Goal: Task Accomplishment & Management: Complete application form

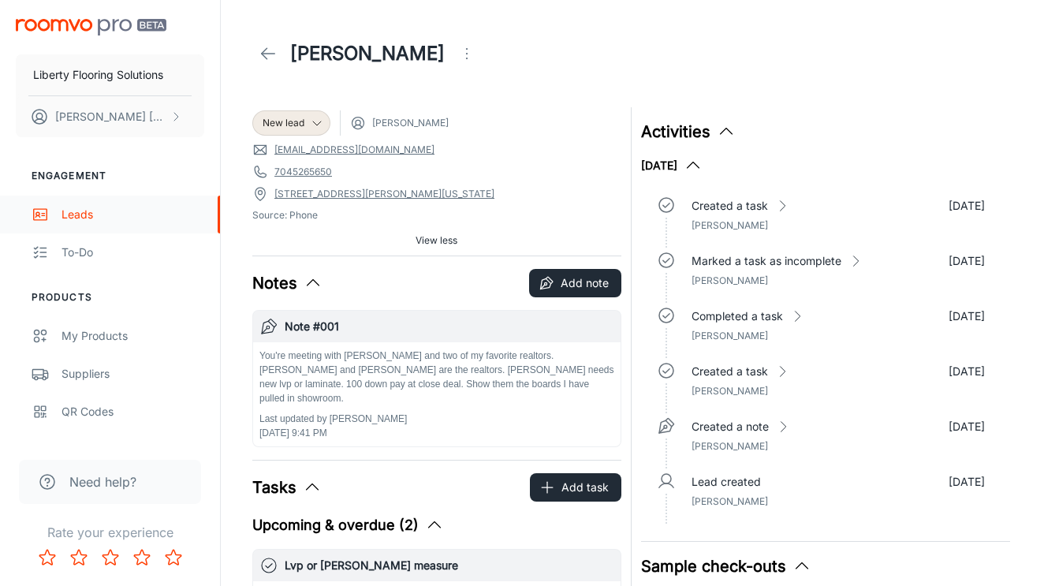
click at [68, 212] on div "Leads" at bounding box center [132, 214] width 143 height 17
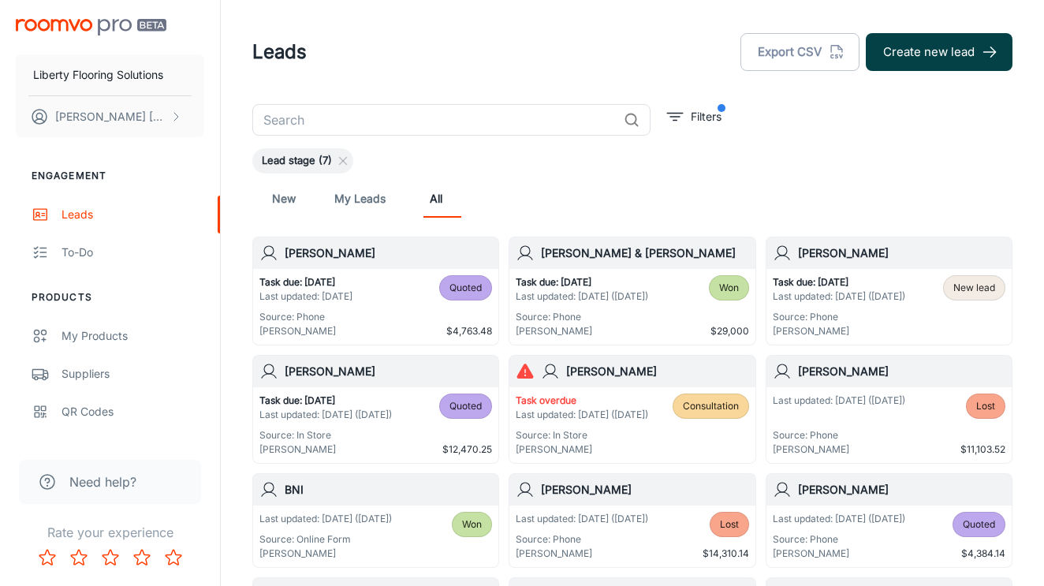
click at [932, 52] on button "Create new lead" at bounding box center [939, 52] width 147 height 38
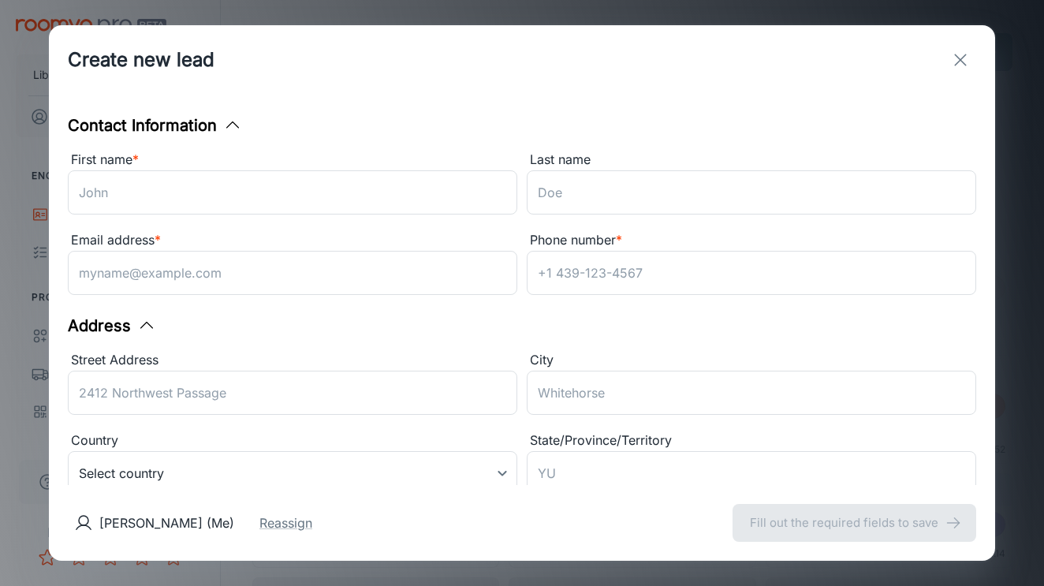
click at [330, 230] on div "Email address *" at bounding box center [292, 240] width 449 height 20
click at [330, 251] on input "Email address *" at bounding box center [292, 273] width 449 height 44
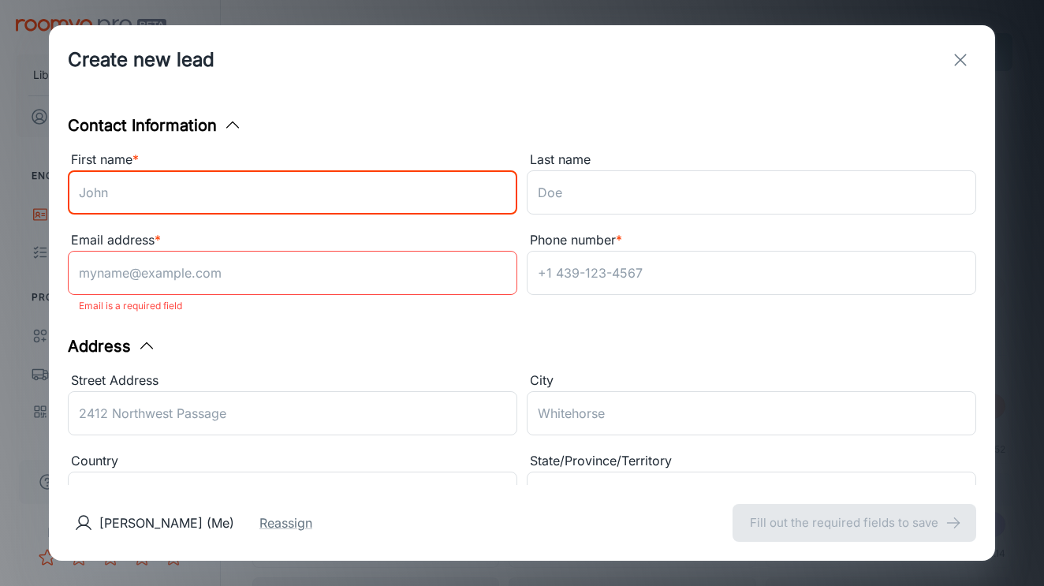
click at [298, 181] on input "First name *" at bounding box center [292, 192] width 449 height 44
type input "[PERSON_NAME]"
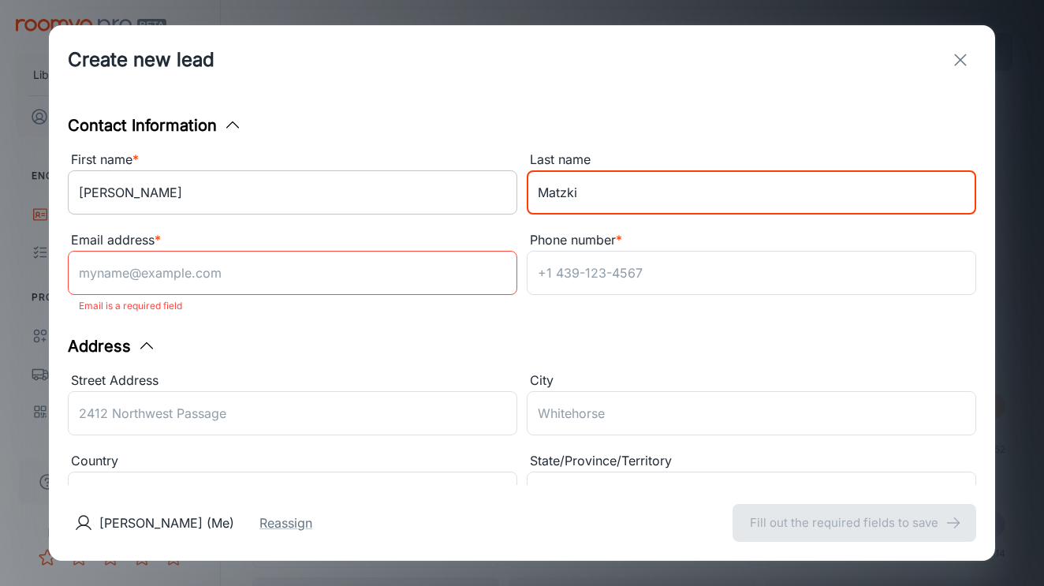
type input "Matzki"
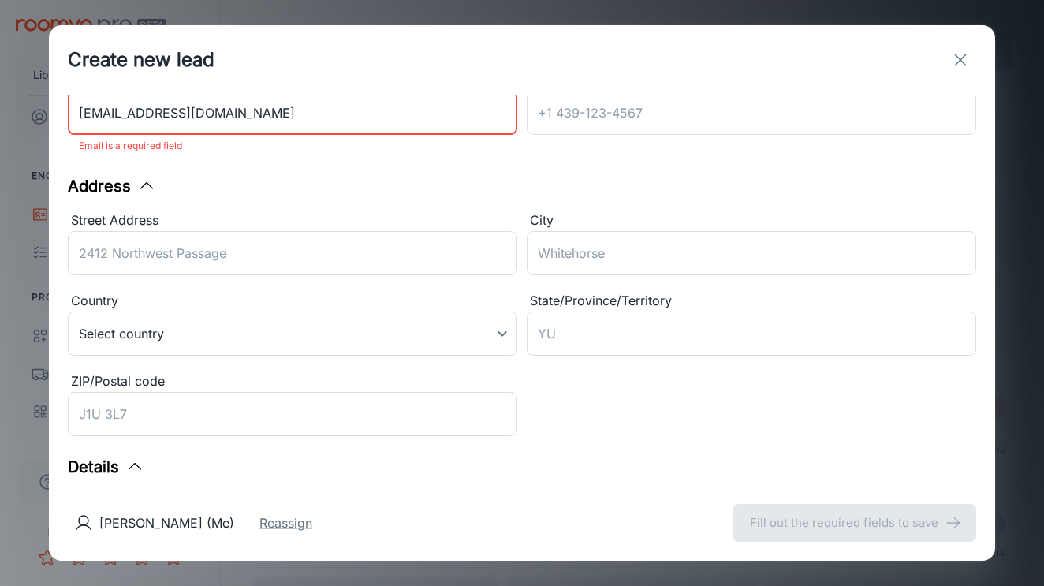
scroll to position [208, 0]
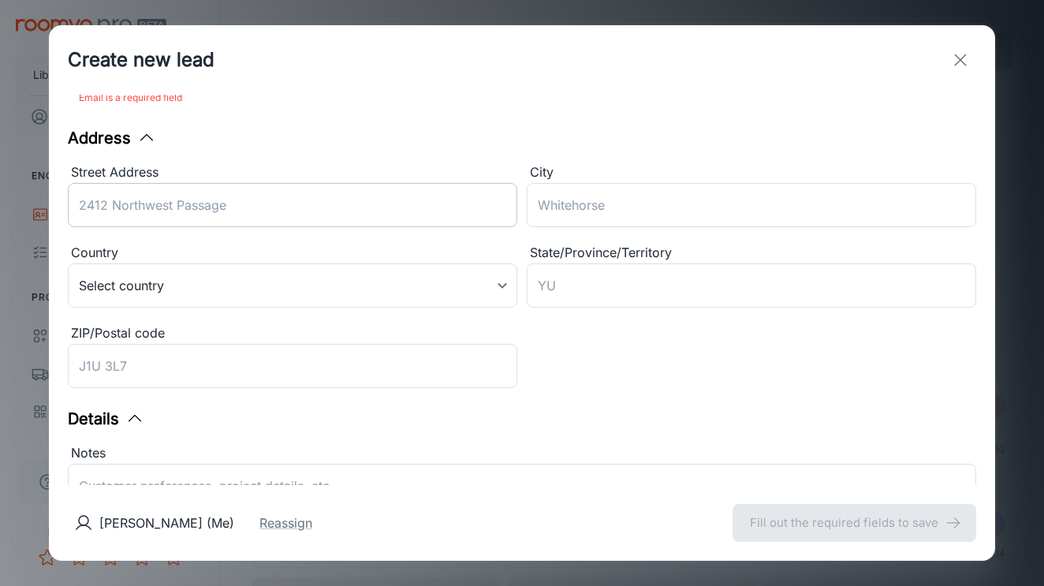
type input "[EMAIL_ADDRESS][DOMAIN_NAME]"
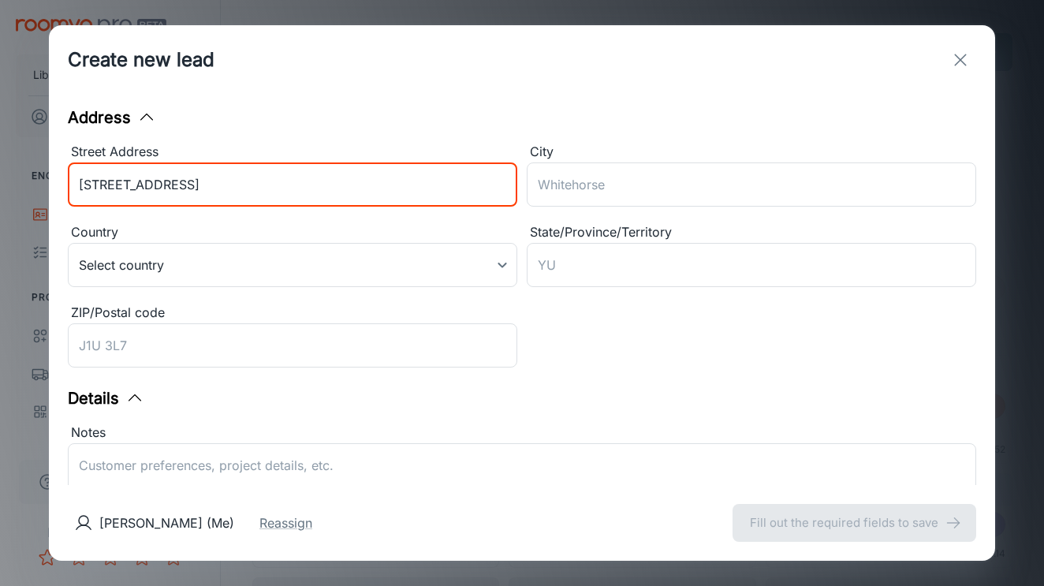
type input "[STREET_ADDRESS]"
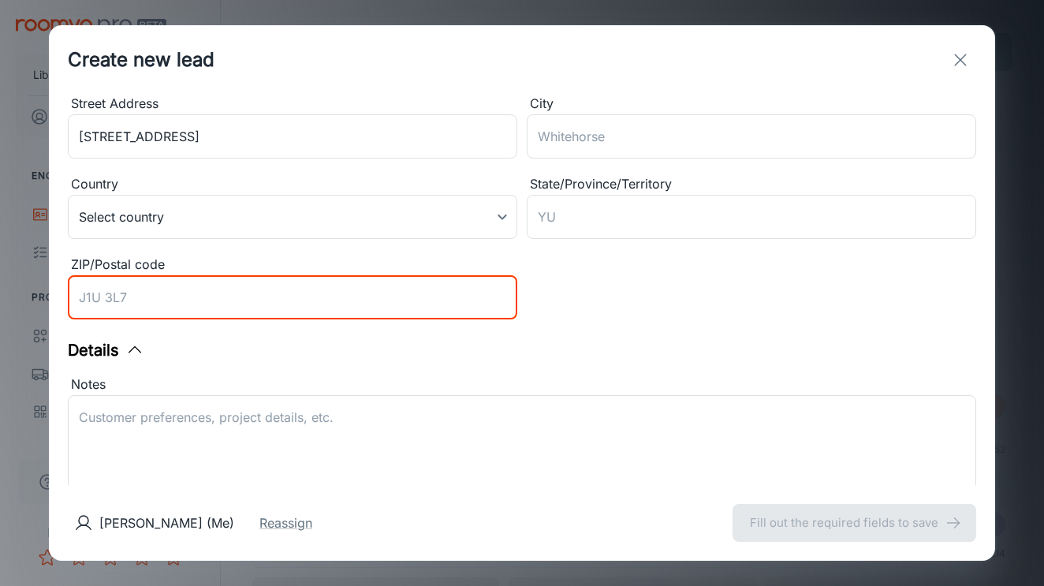
scroll to position [259, 0]
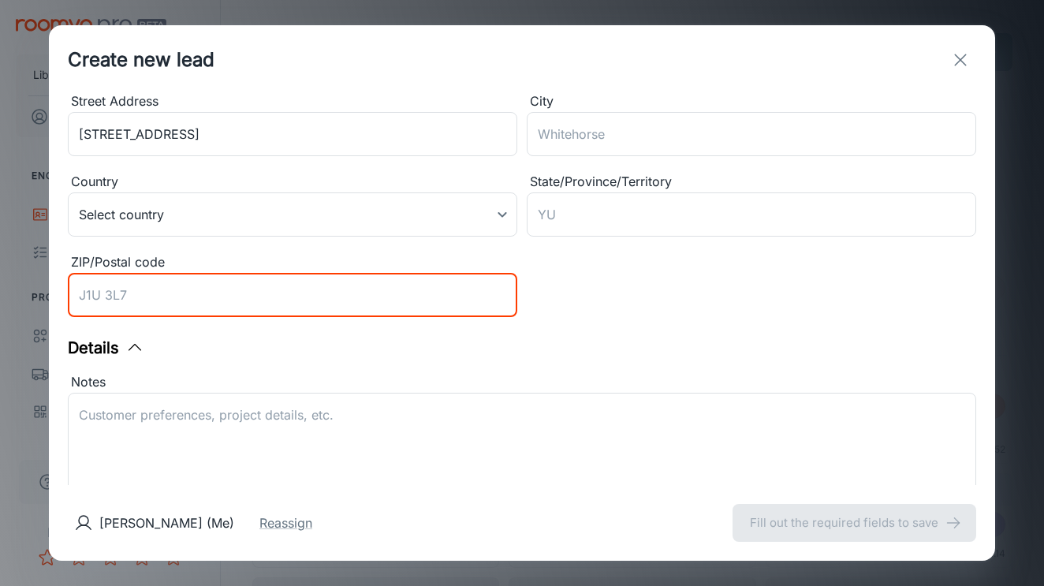
click at [188, 304] on input "ZIP/Postal code" at bounding box center [292, 295] width 449 height 44
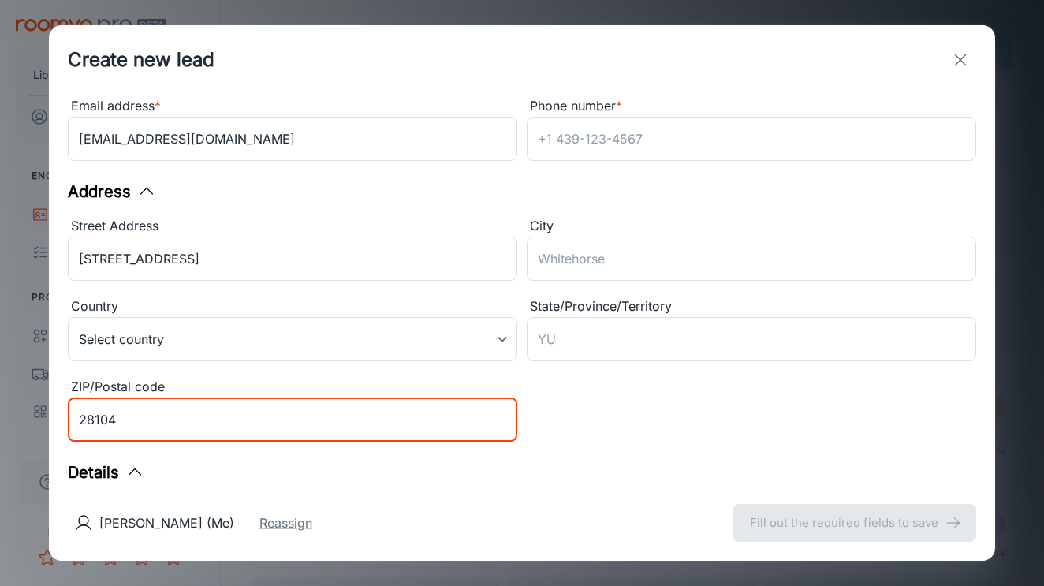
scroll to position [71, 0]
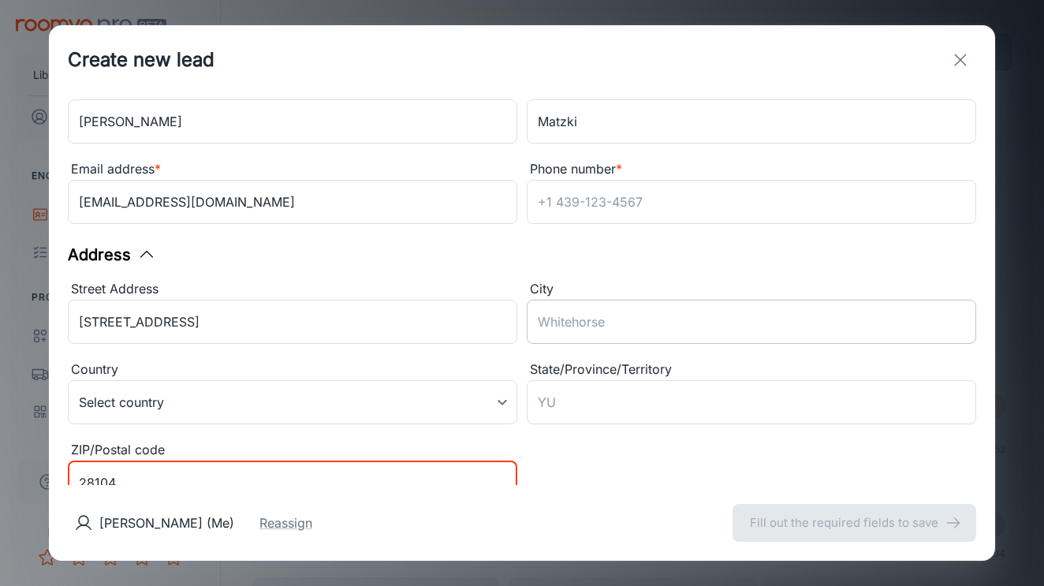
type input "28104"
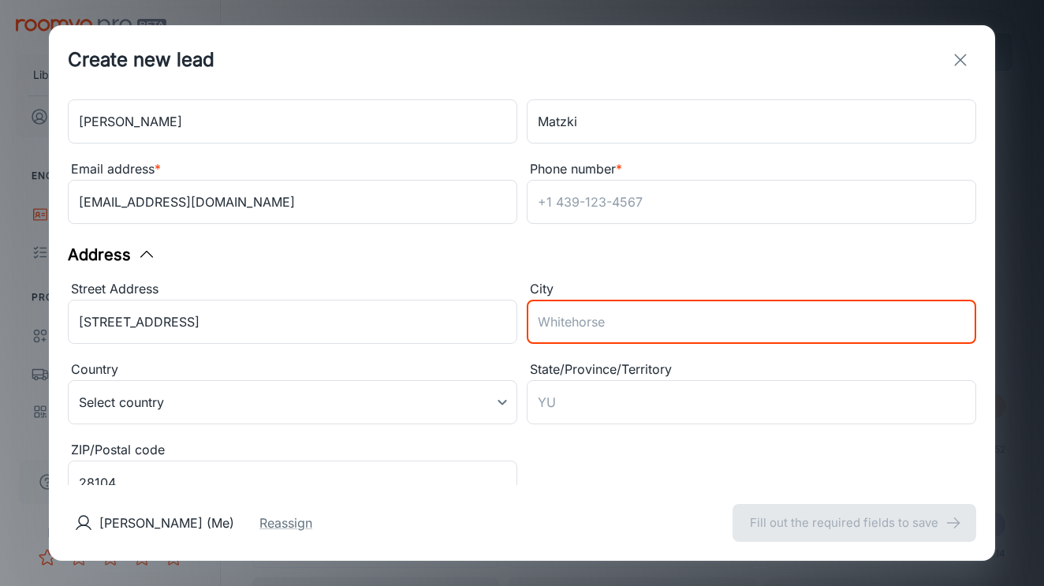
click at [612, 330] on input "City" at bounding box center [751, 322] width 449 height 44
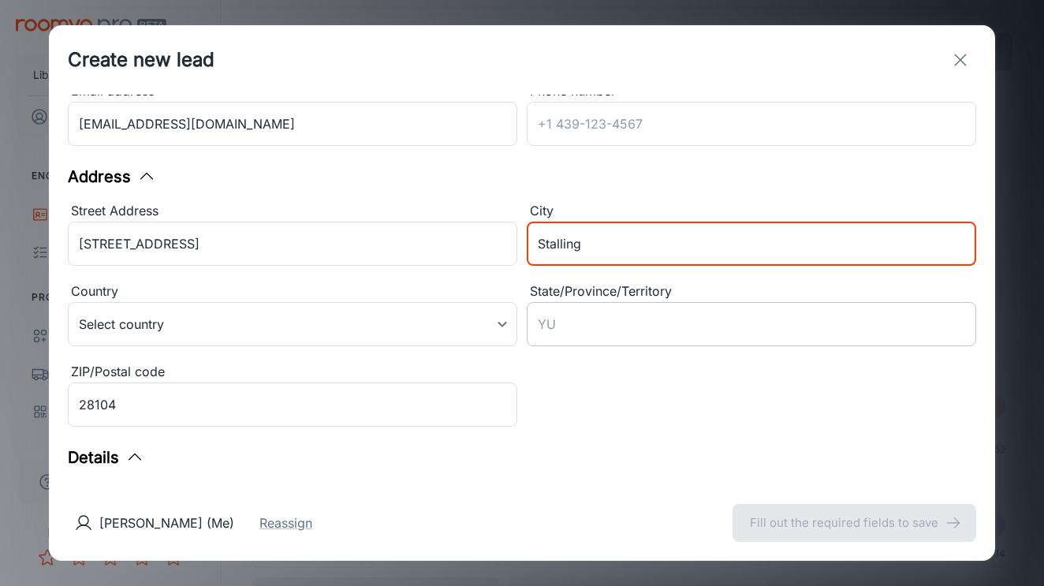
scroll to position [147, 0]
type input "Stalling"
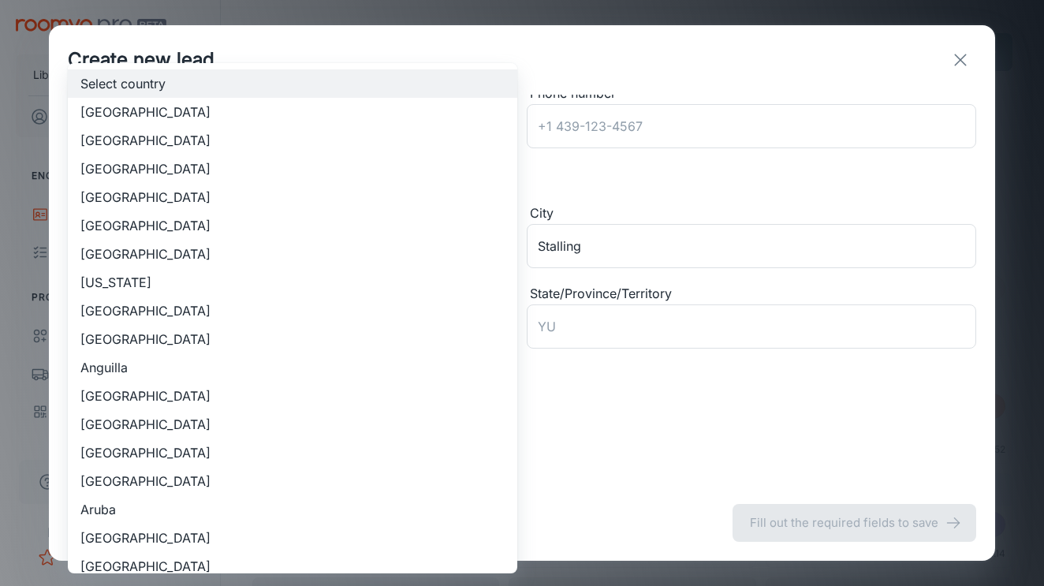
click at [354, 334] on body "Liberty Flooring Solutions [PERSON_NAME] Engagement Leads To-do Products My Pro…" at bounding box center [522, 293] width 1044 height 586
click at [128, 136] on li "[GEOGRAPHIC_DATA]" at bounding box center [292, 140] width 449 height 28
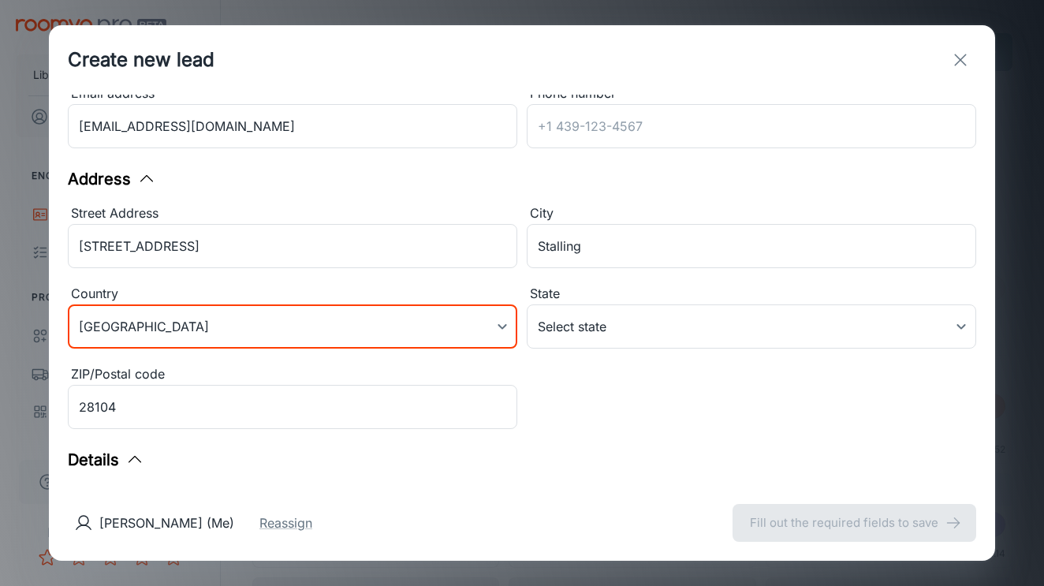
type input "US"
click at [643, 337] on body "Liberty Flooring Solutions [PERSON_NAME] Engagement Leads To-do Products My Pro…" at bounding box center [522, 293] width 1044 height 586
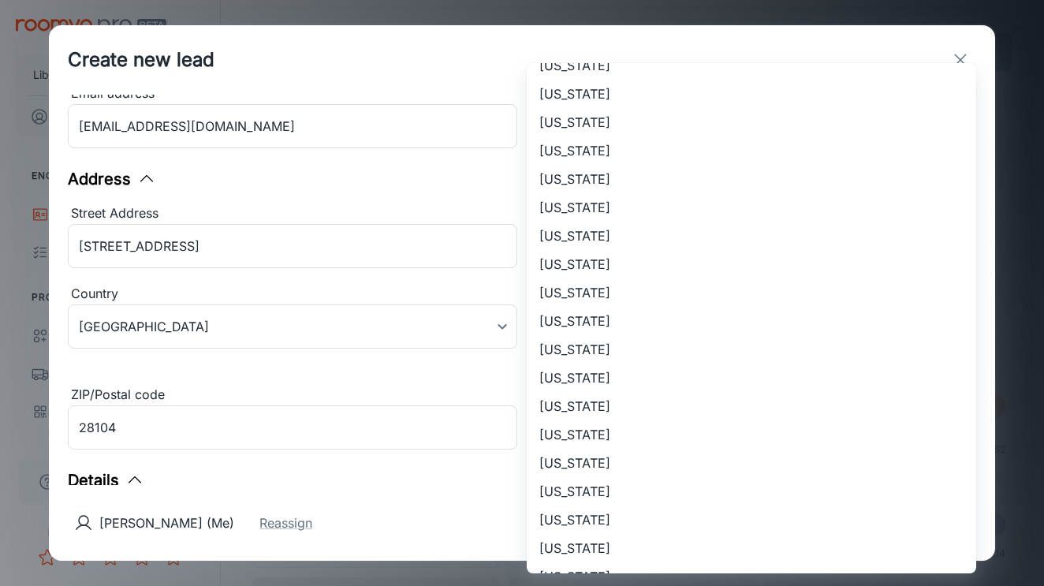
scroll to position [757, 0]
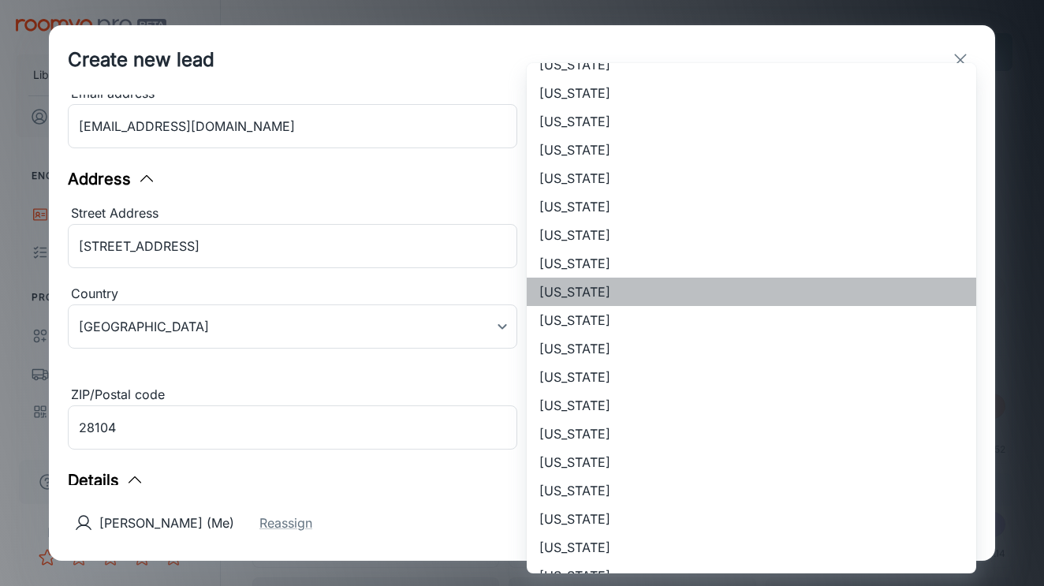
click at [587, 289] on li "[US_STATE]" at bounding box center [751, 292] width 449 height 28
type input "[US_STATE]"
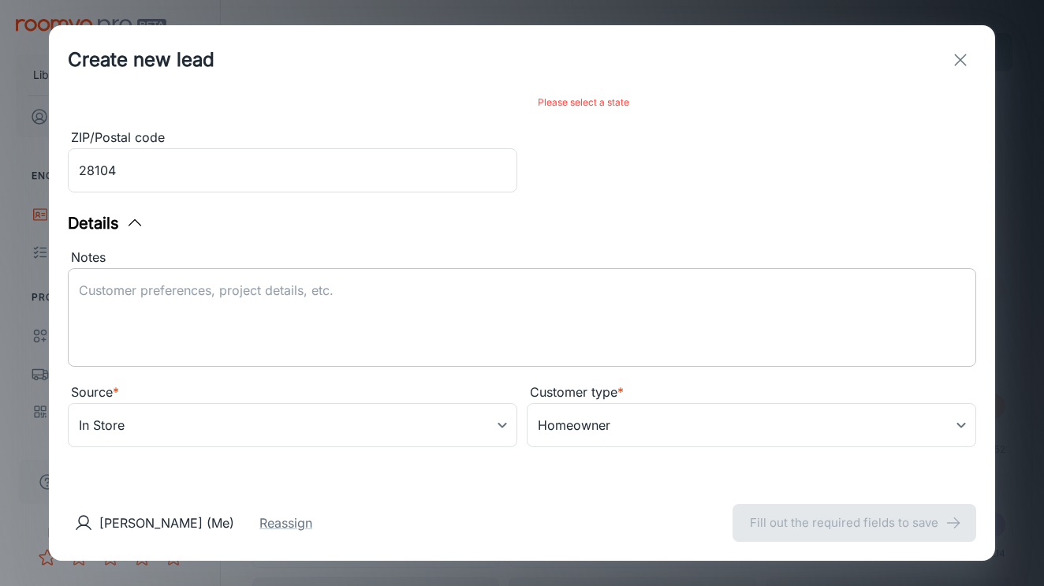
click at [290, 307] on textarea "Notes" at bounding box center [522, 317] width 886 height 73
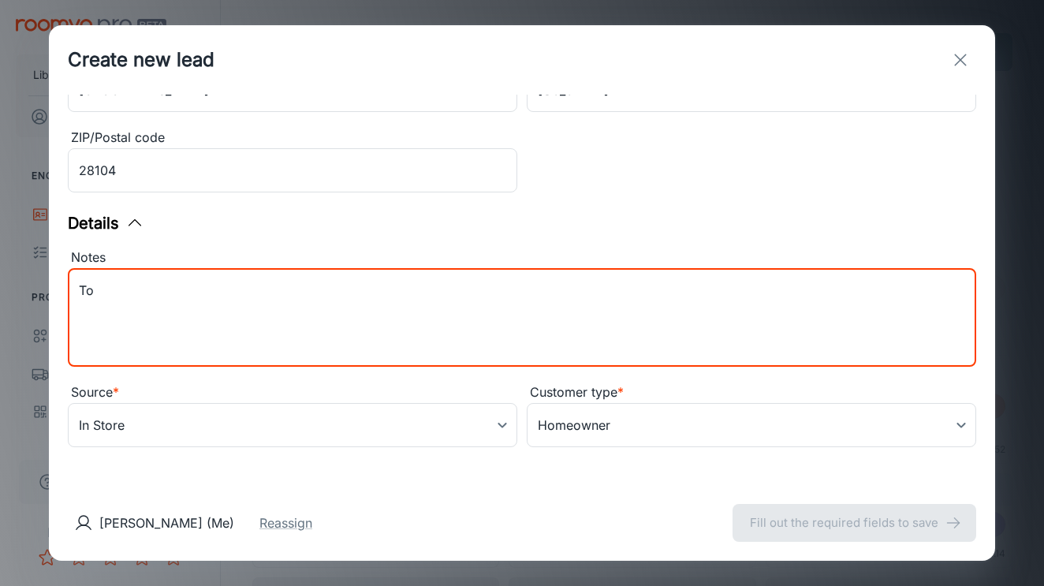
type textarea "T"
click at [194, 282] on textarea "[DATE] 2pm blue grey" at bounding box center [522, 317] width 886 height 73
click at [276, 296] on textarea "[DATE] 2pm blue and grey" at bounding box center [522, 317] width 886 height 73
type textarea "[DATE] 2pm blue and grey commercial tiles."
click at [327, 429] on body "Liberty Flooring Solutions [PERSON_NAME] Engagement Leads To-do Products My Pro…" at bounding box center [522, 293] width 1044 height 586
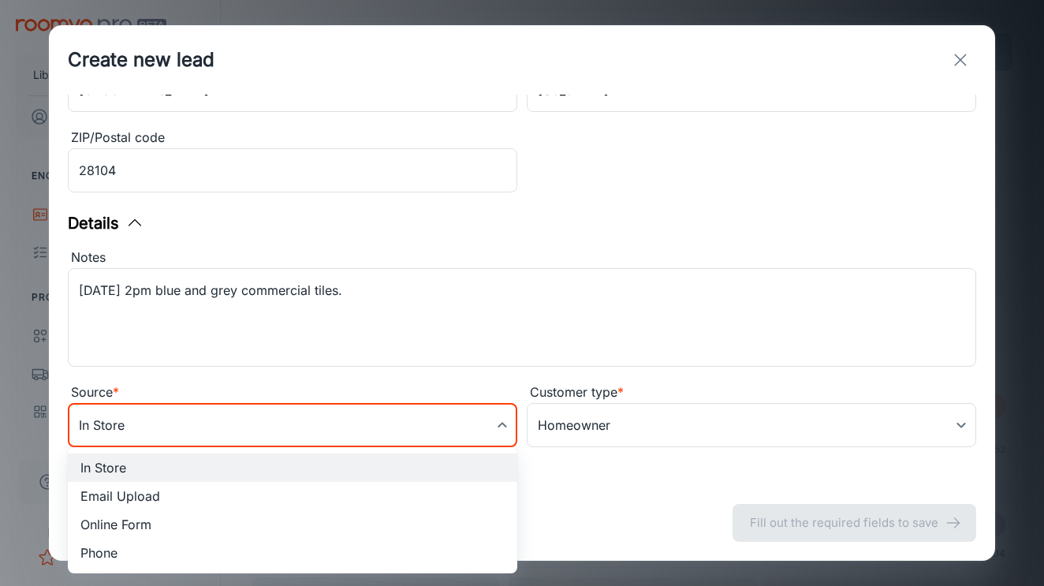
click at [289, 568] on ul "In Store Email Upload Online Form Phone" at bounding box center [292, 510] width 449 height 126
click at [288, 549] on li "Phone" at bounding box center [292, 552] width 449 height 28
type input "phone"
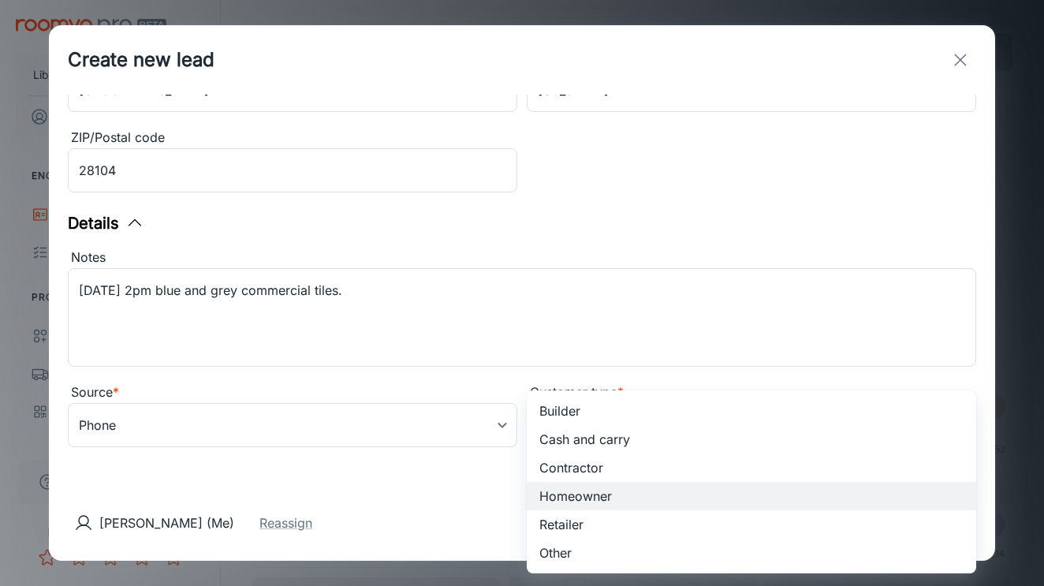
click at [564, 435] on body "Liberty Flooring Solutions [PERSON_NAME] Engagement Leads To-do Products My Pro…" at bounding box center [522, 293] width 1044 height 586
click at [513, 490] on div at bounding box center [522, 293] width 1044 height 586
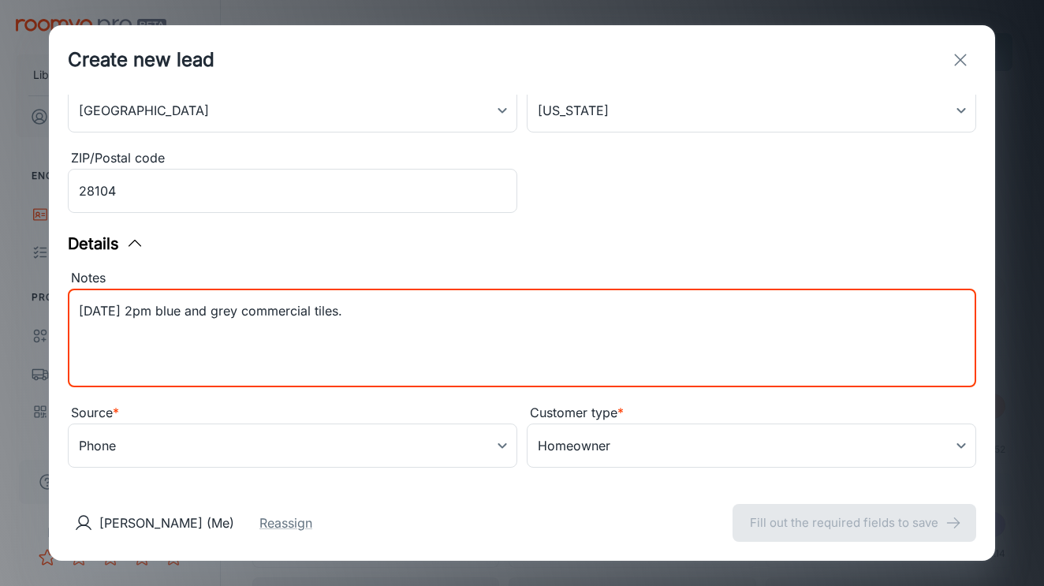
click at [459, 306] on textarea "[DATE] 2pm blue and grey commercial tiles." at bounding box center [522, 338] width 886 height 73
click at [459, 313] on textarea "[DATE] 2pm blue and grey commercial tiles. Empty" at bounding box center [522, 338] width 886 height 73
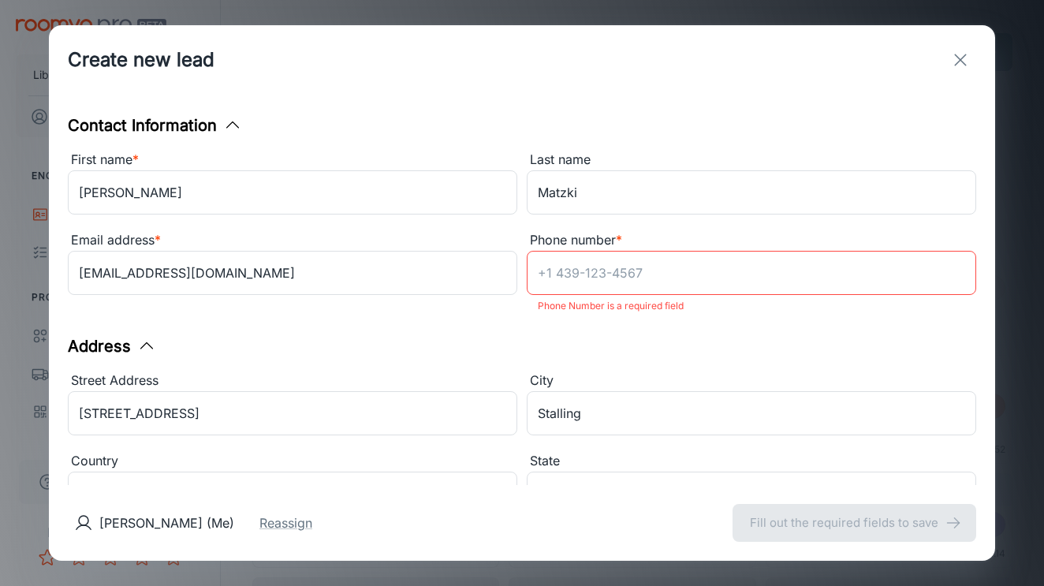
scroll to position [0, 0]
type textarea "[DATE] 2pm blue and grey commercial tiles. Empty"
click at [622, 274] on input "Phone number *" at bounding box center [751, 273] width 449 height 44
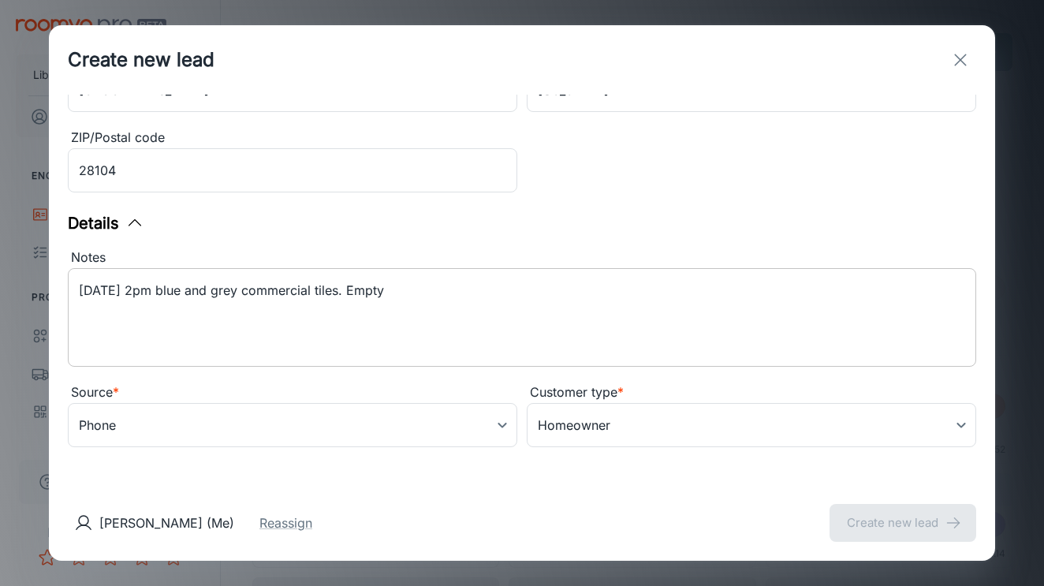
scroll to position [404, 0]
type input "[PHONE_NUMBER]"
click at [259, 522] on button "Reassign" at bounding box center [285, 522] width 53 height 19
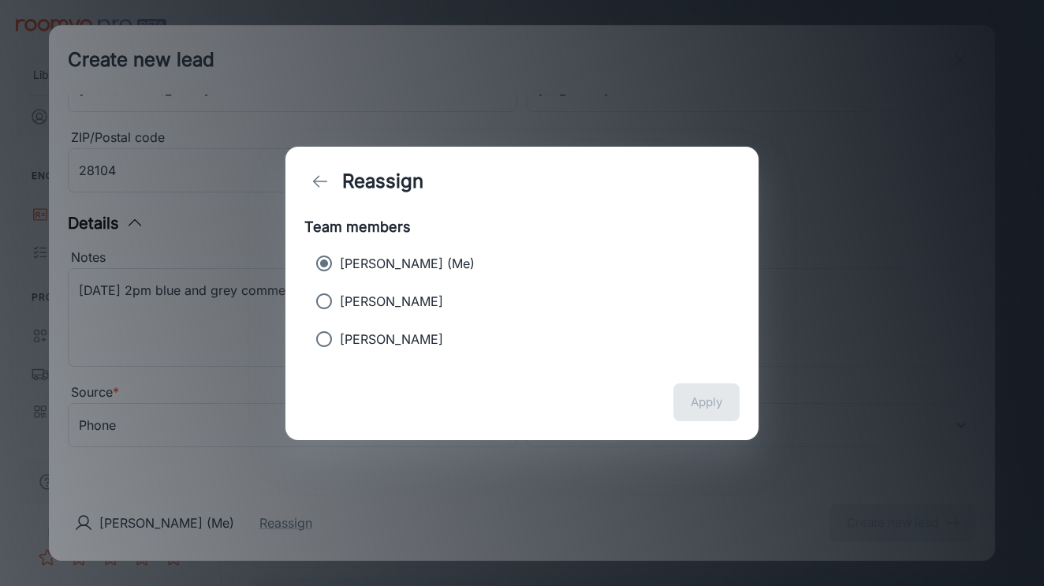
scroll to position [383, 0]
click at [449, 296] on label "[PERSON_NAME]" at bounding box center [511, 301] width 406 height 32
click at [340, 296] on input "[PERSON_NAME]" at bounding box center [324, 301] width 32 height 32
radio input "true"
radio input "false"
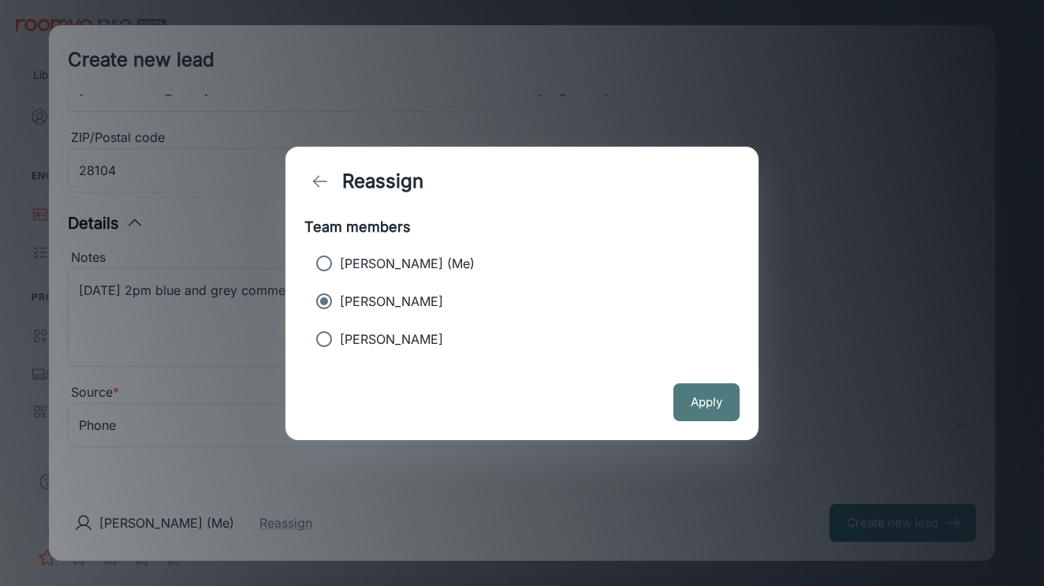
click at [683, 392] on button "Apply" at bounding box center [706, 402] width 66 height 38
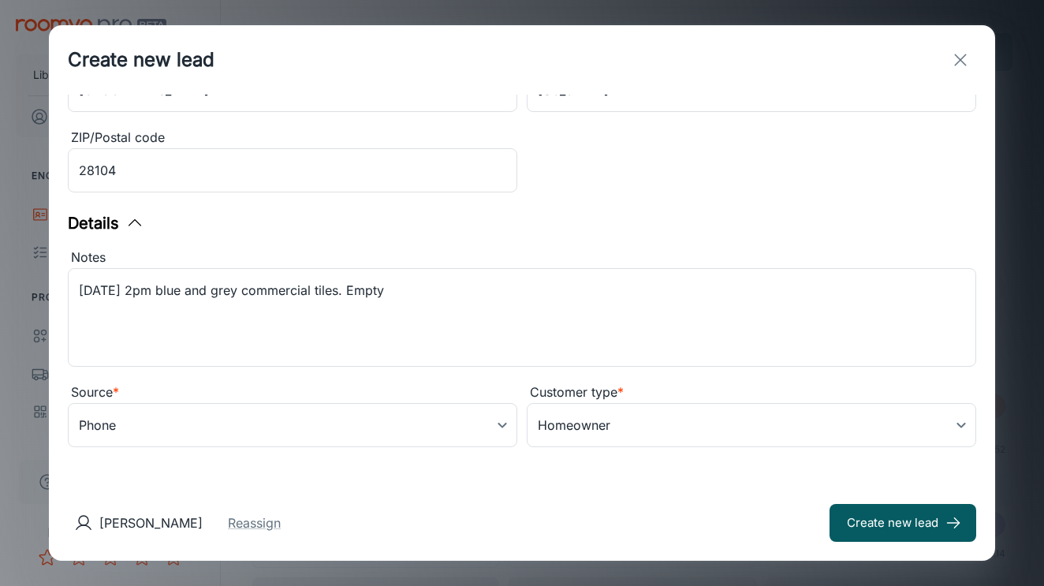
click at [924, 545] on div "[PERSON_NAME] Reassign Create new lead" at bounding box center [522, 523] width 946 height 76
click at [895, 514] on button "Create new lead" at bounding box center [902, 523] width 147 height 38
type input "in_store"
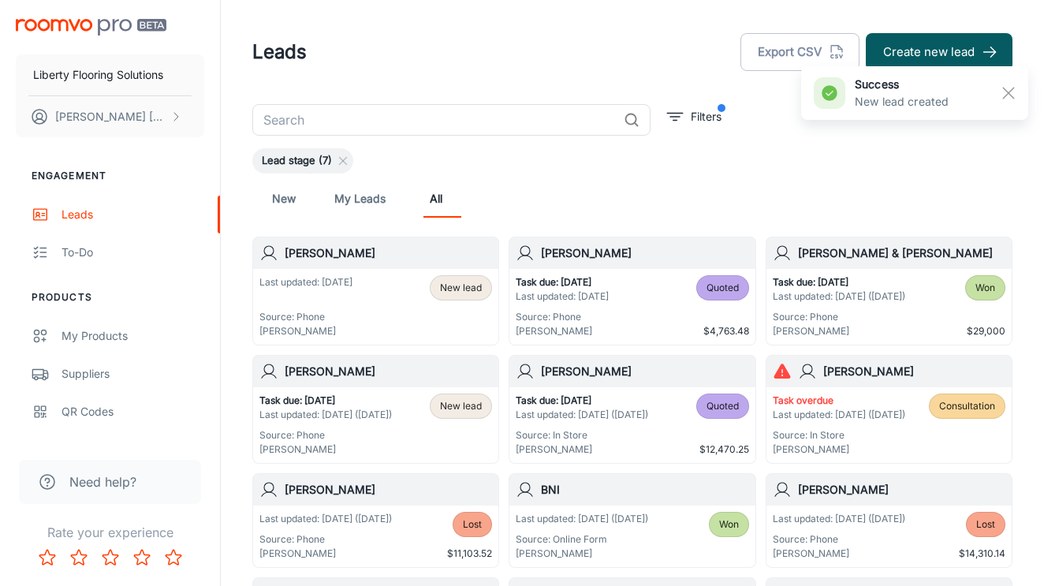
click at [369, 287] on div "Last updated: [DATE] Source: Phone [PERSON_NAME] New lead" at bounding box center [375, 306] width 233 height 63
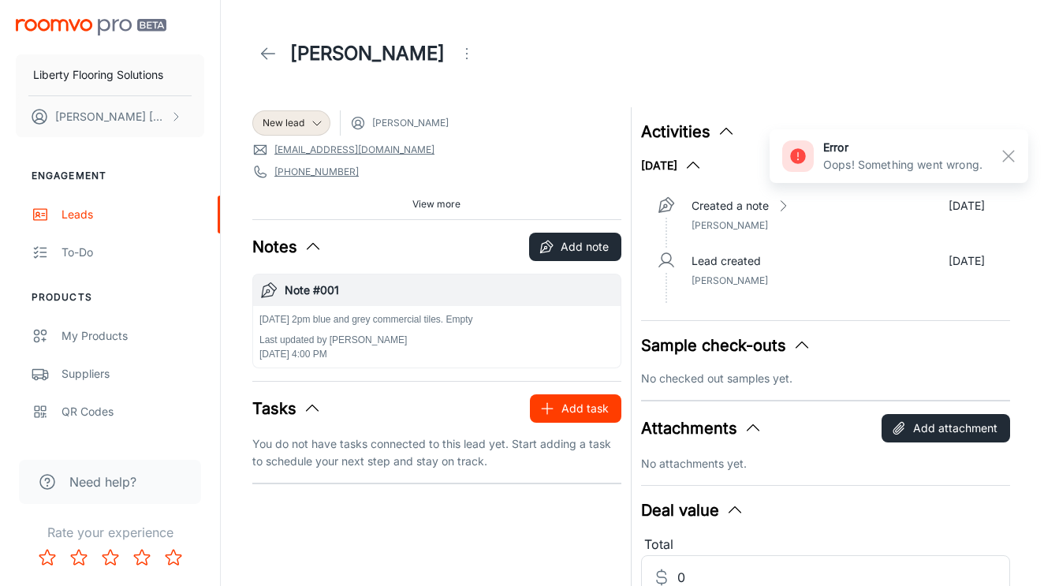
click at [569, 402] on button "Add task" at bounding box center [575, 408] width 91 height 28
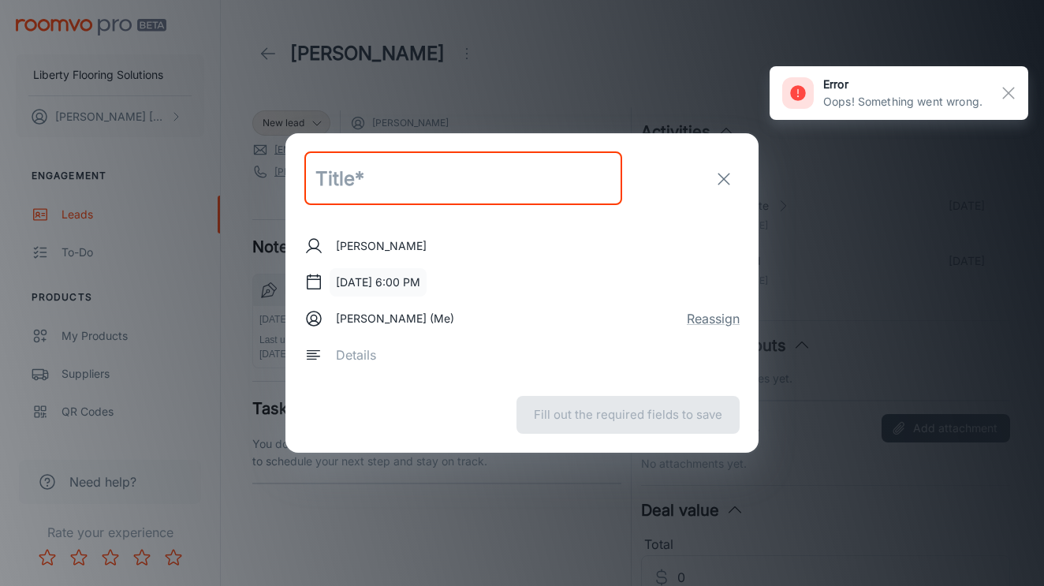
click at [420, 282] on button "[DATE] 6:00 PM" at bounding box center [378, 282] width 97 height 28
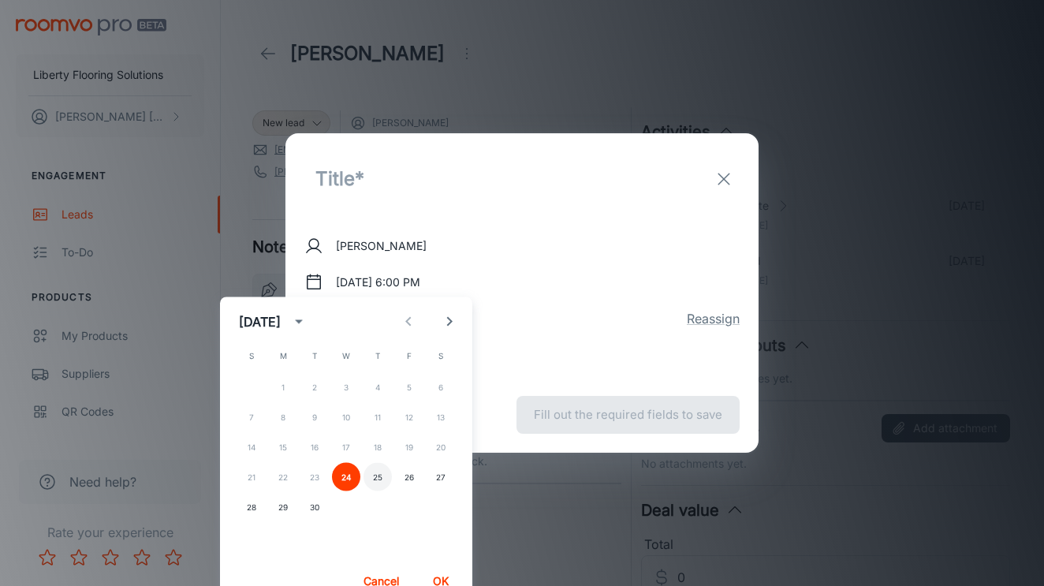
click at [377, 474] on button "25" at bounding box center [377, 477] width 28 height 28
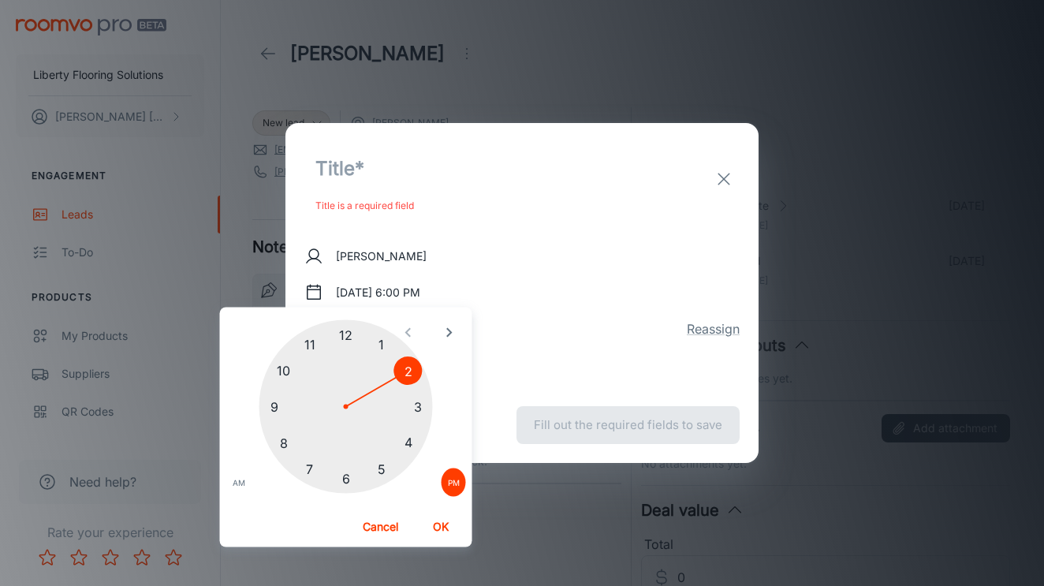
click at [411, 375] on div at bounding box center [345, 406] width 173 height 173
click at [441, 530] on button "OK" at bounding box center [440, 526] width 50 height 28
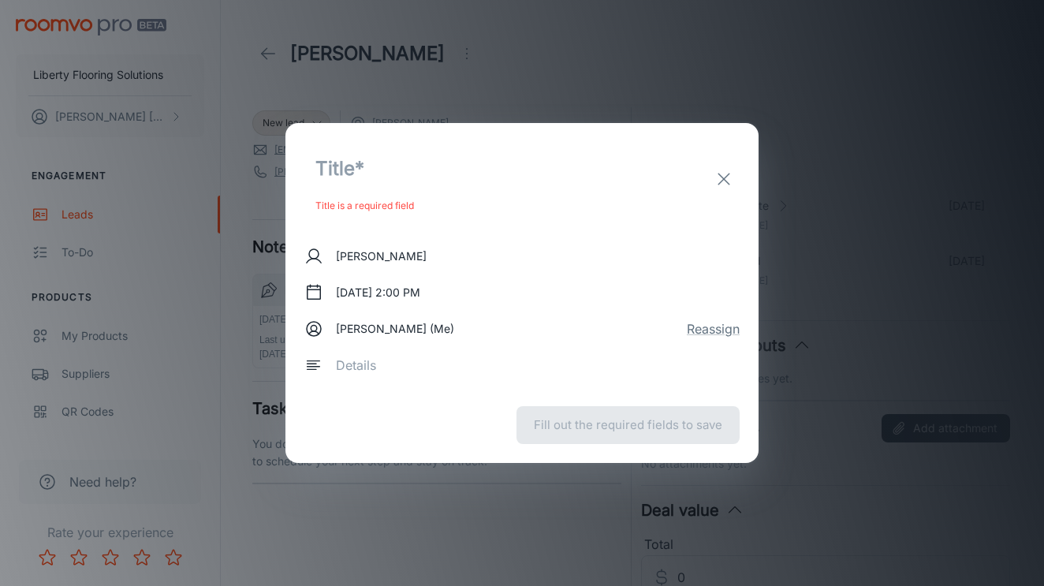
click at [724, 176] on icon "exit" at bounding box center [723, 178] width 19 height 19
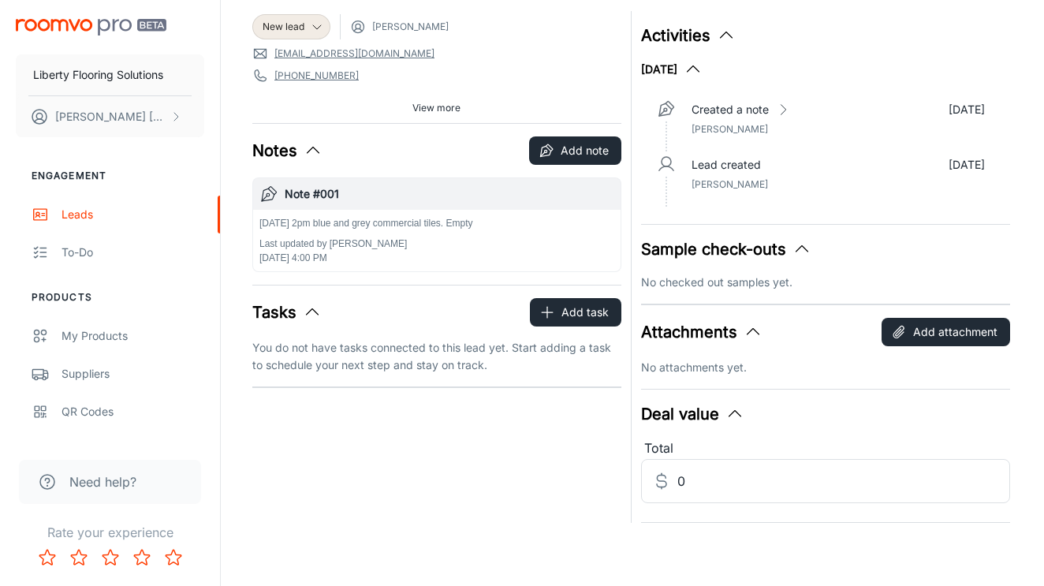
scroll to position [96, 0]
click at [572, 315] on button "Add task" at bounding box center [575, 312] width 91 height 28
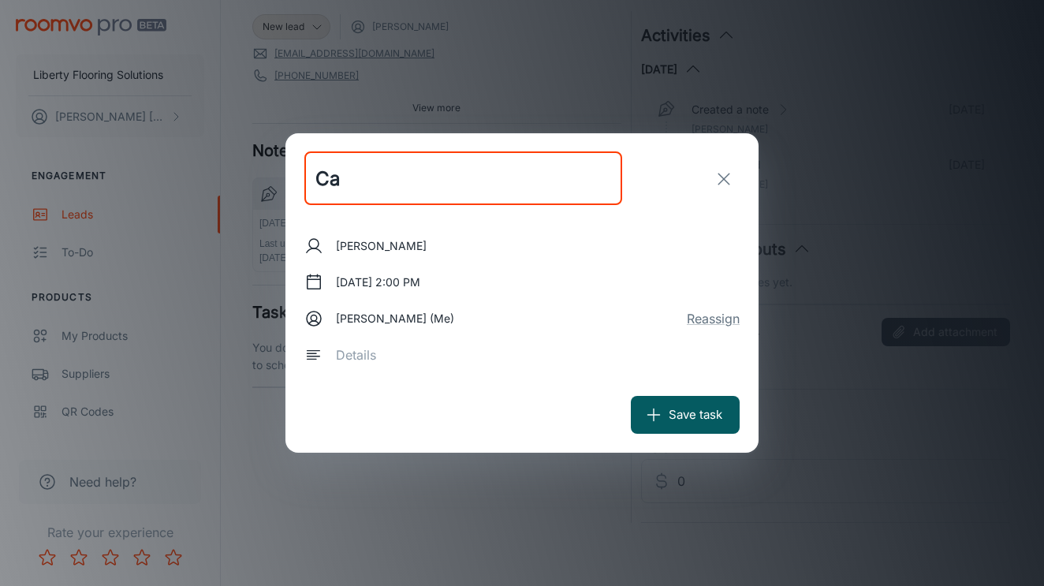
type input "C"
type input "Carpet Tile Measure"
click at [728, 319] on button "Reassign" at bounding box center [713, 318] width 53 height 19
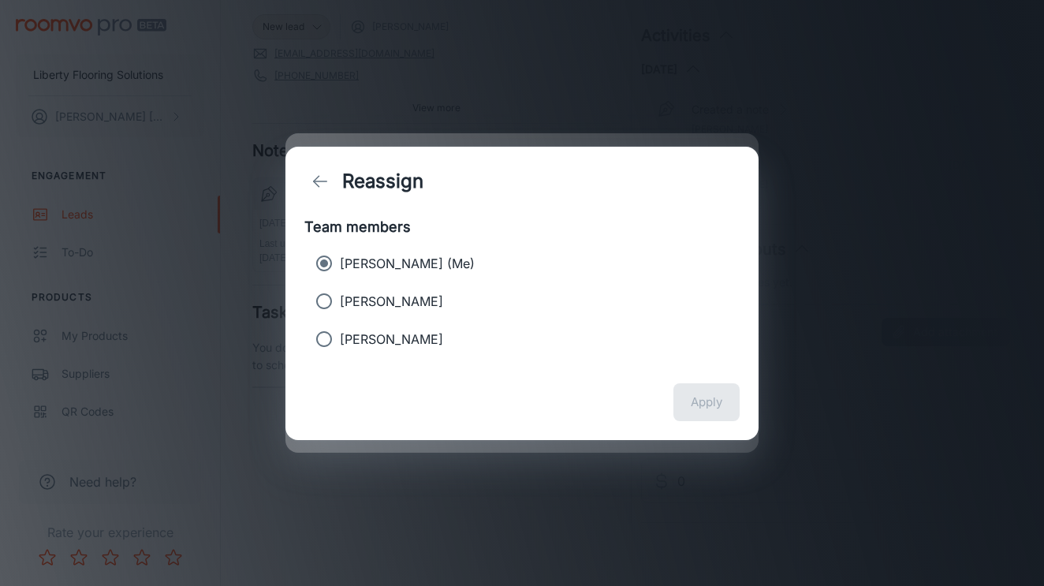
click at [395, 296] on p "[PERSON_NAME]" at bounding box center [391, 301] width 103 height 19
click at [340, 296] on input "[PERSON_NAME]" at bounding box center [324, 301] width 32 height 32
radio input "true"
radio input "false"
click at [703, 406] on button "Apply" at bounding box center [706, 402] width 66 height 38
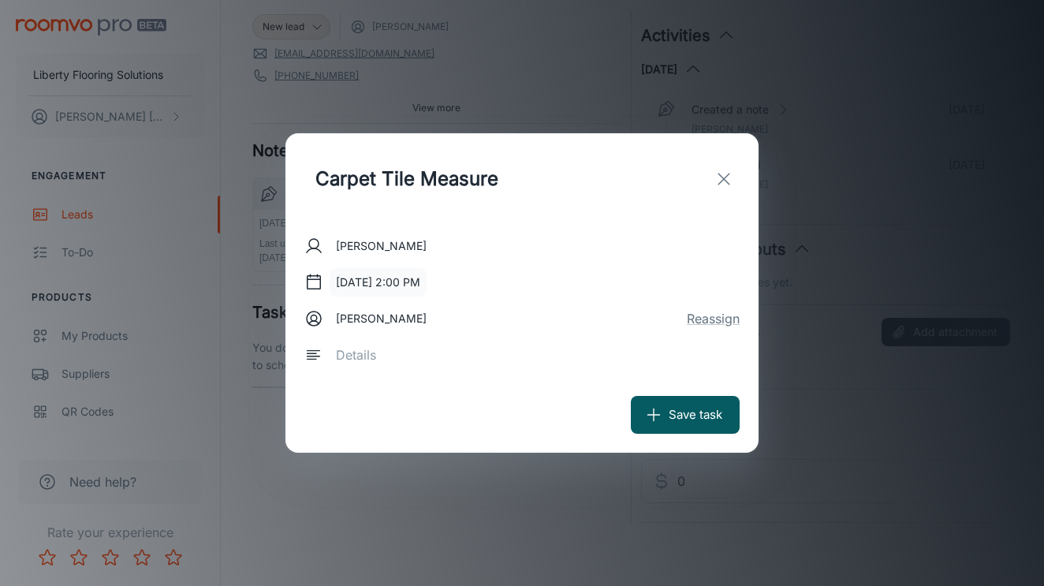
click at [371, 292] on button "[DATE] 2:00 PM" at bounding box center [378, 282] width 97 height 28
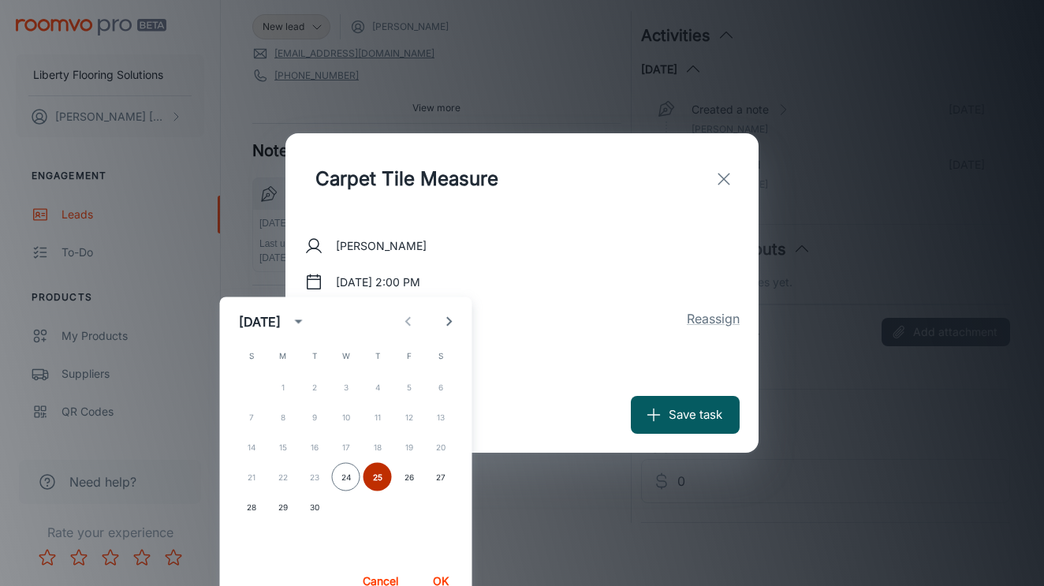
click at [382, 479] on button "25" at bounding box center [377, 477] width 28 height 28
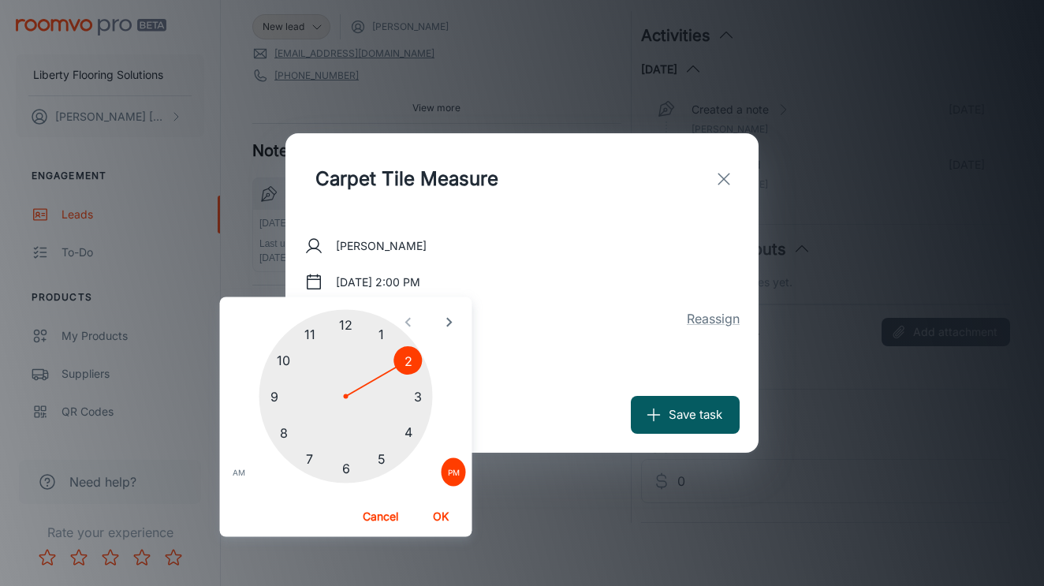
click at [445, 515] on button "OK" at bounding box center [440, 516] width 50 height 28
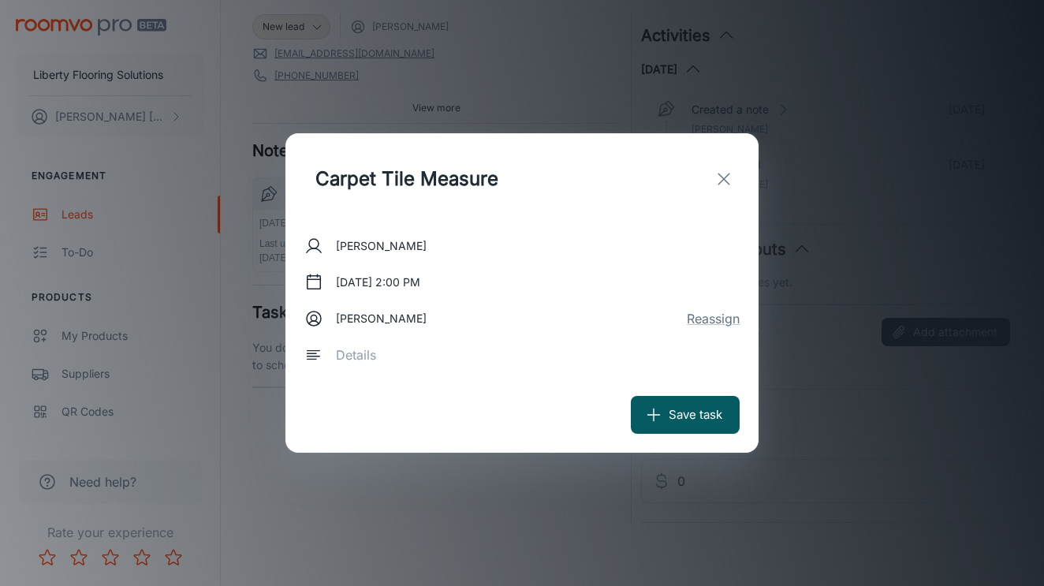
click at [486, 372] on div "x ​" at bounding box center [532, 355] width 415 height 44
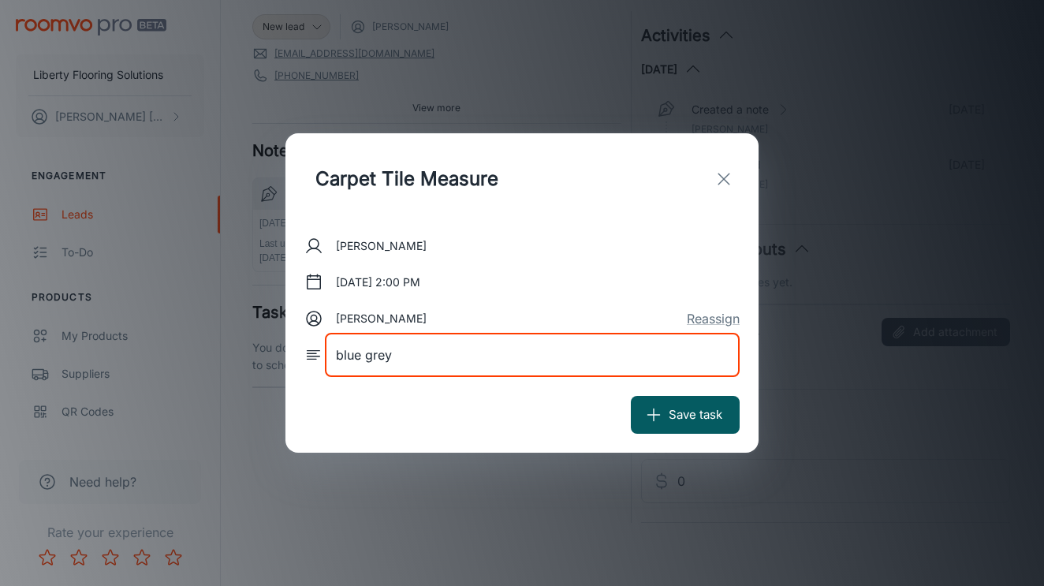
type textarea "blue grey"
drag, startPoint x: 599, startPoint y: 375, endPoint x: 713, endPoint y: 397, distance: 115.5
click at [713, 397] on button "Save task" at bounding box center [685, 415] width 109 height 38
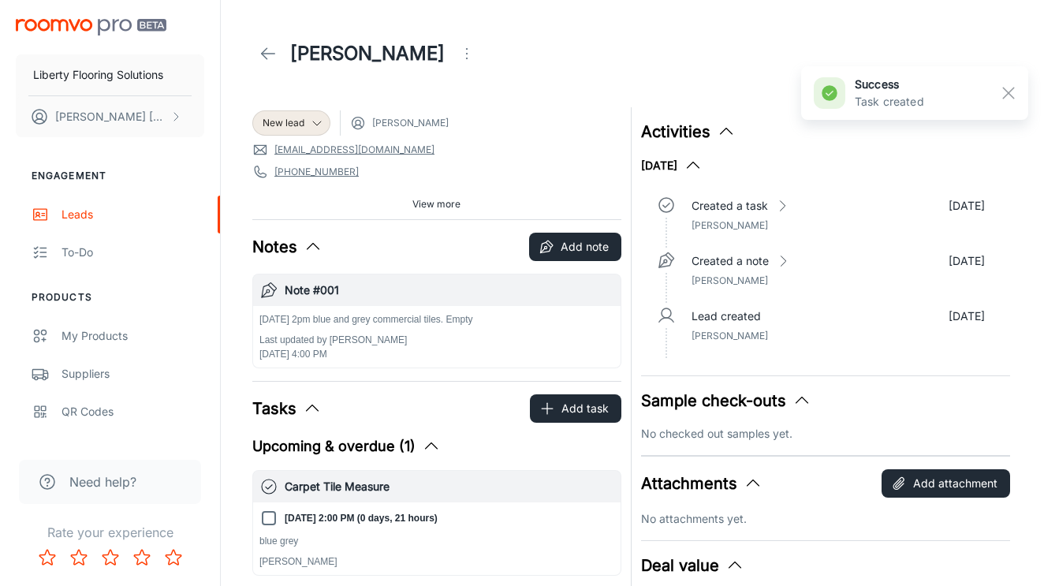
scroll to position [0, 0]
